Goal: Communication & Community: Answer question/provide support

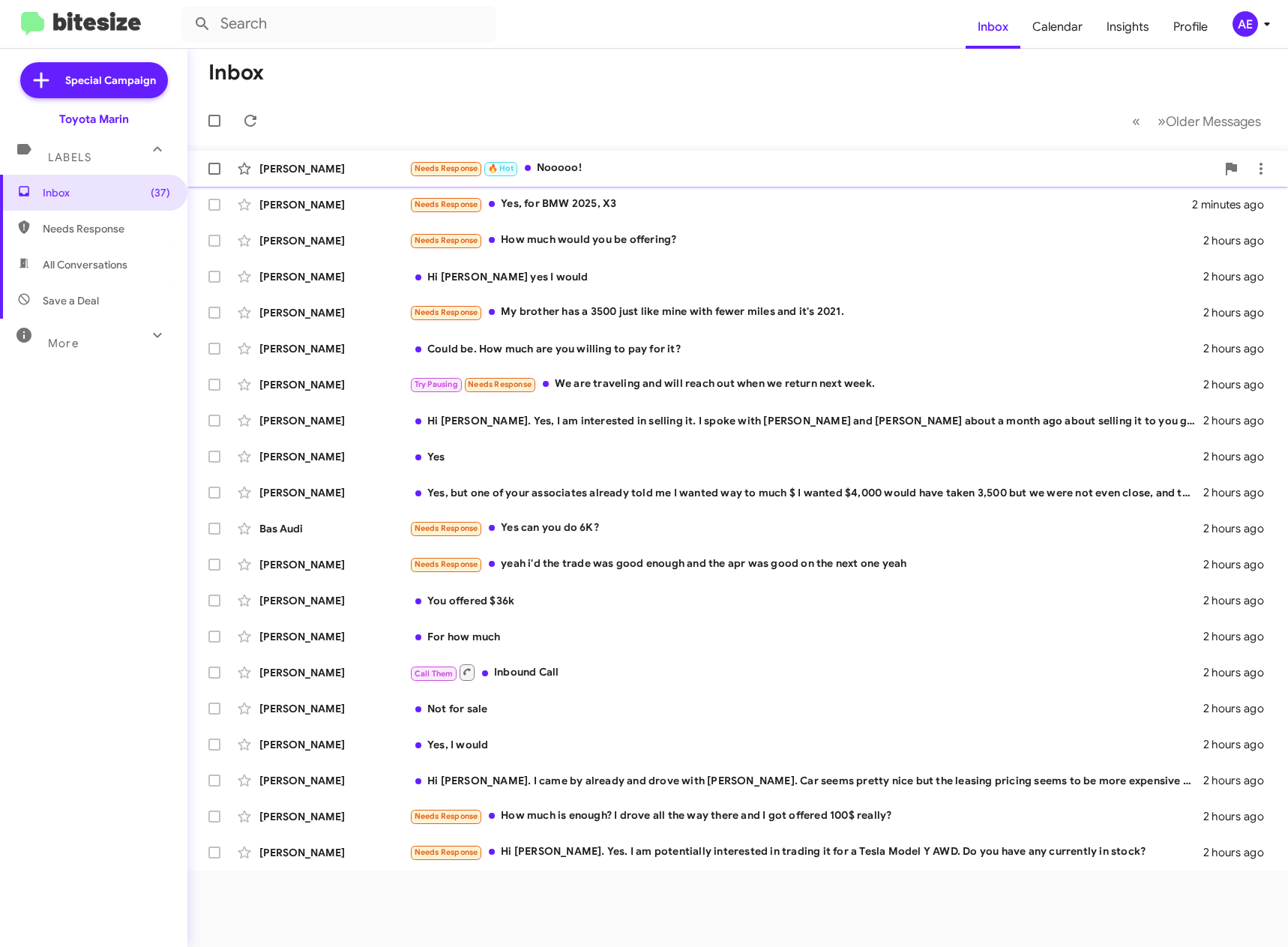
click at [652, 164] on div "Needs Response 🔥 Hot Nooooo!" at bounding box center [812, 169] width 806 height 17
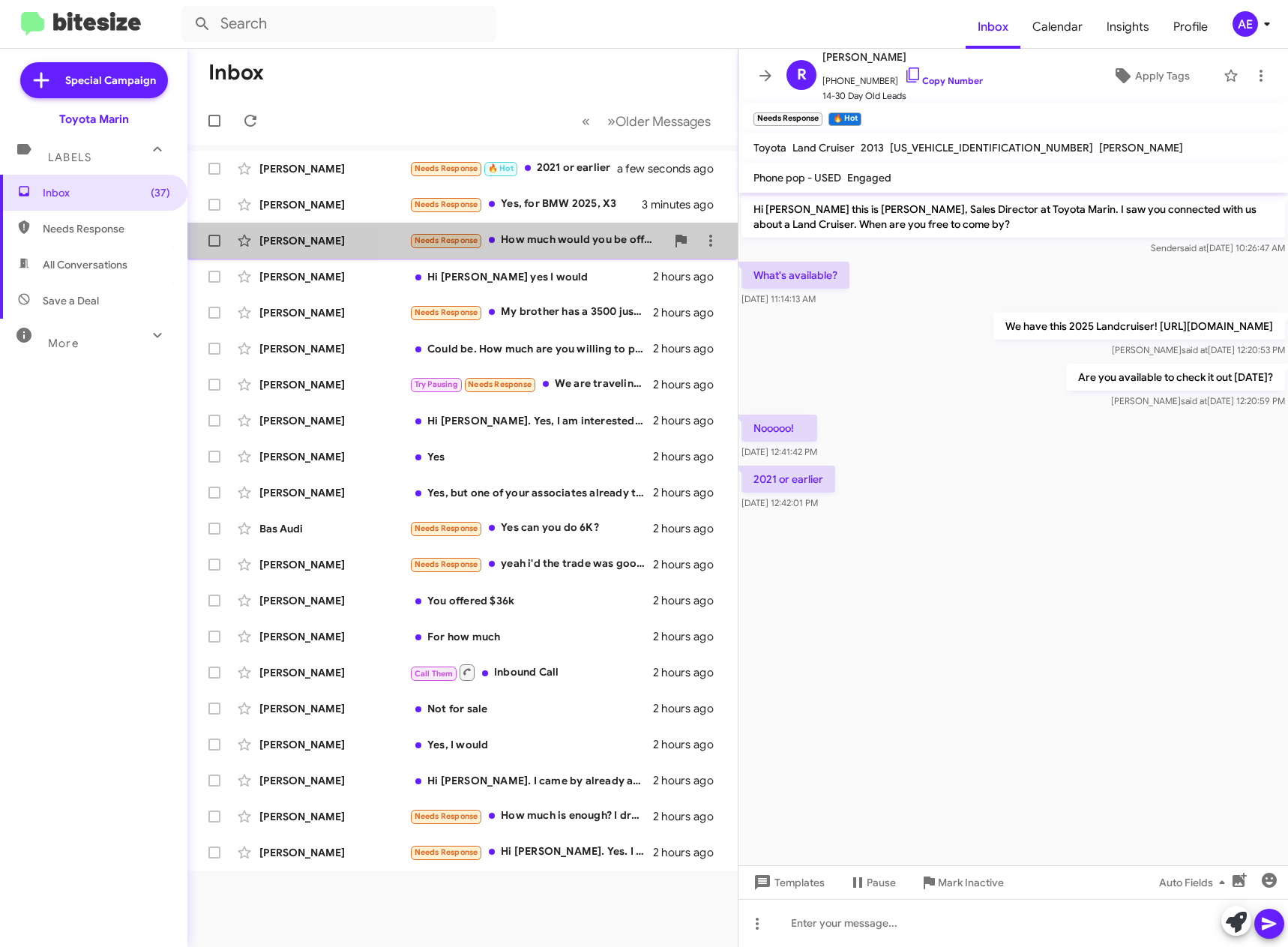
click at [577, 245] on div "Needs Response How much would you be offering?" at bounding box center [537, 240] width 256 height 17
